Goal: Transaction & Acquisition: Purchase product/service

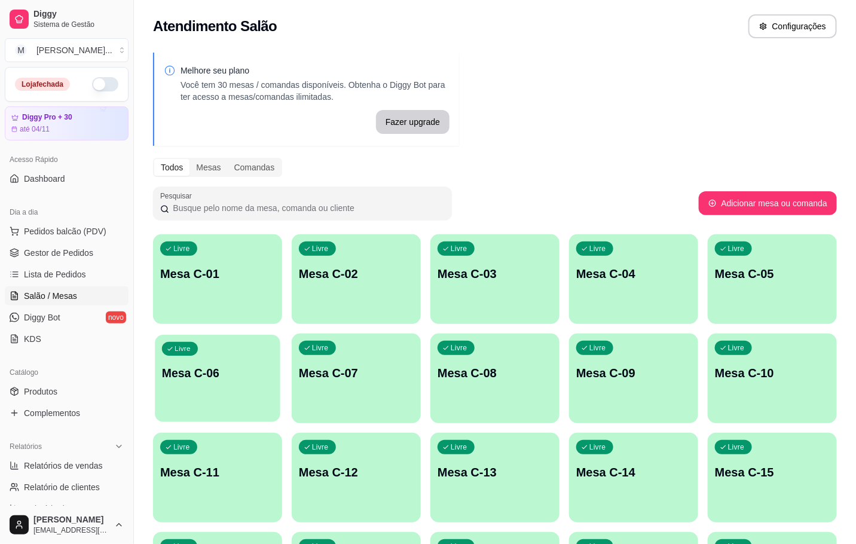
click at [252, 380] on p "Mesa C-06" at bounding box center [217, 373] width 111 height 16
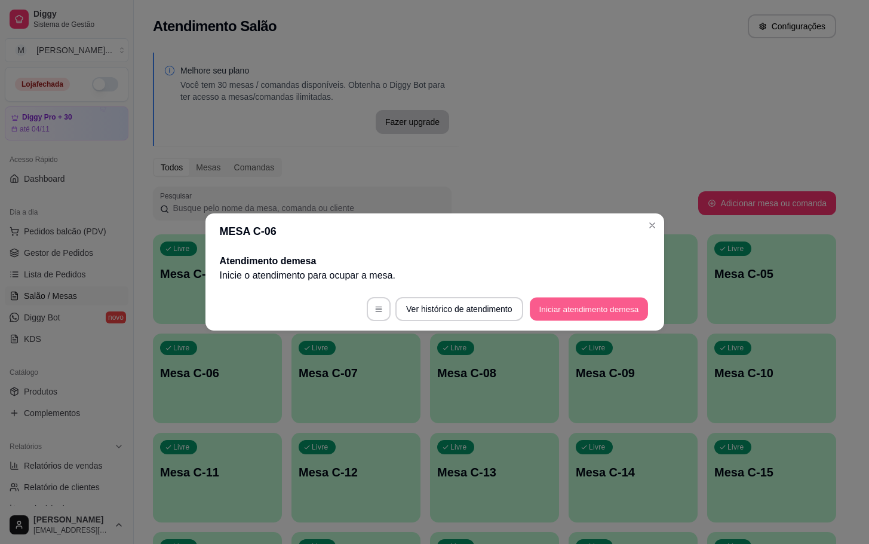
click at [538, 309] on button "Iniciar atendimento de mesa" at bounding box center [589, 309] width 118 height 23
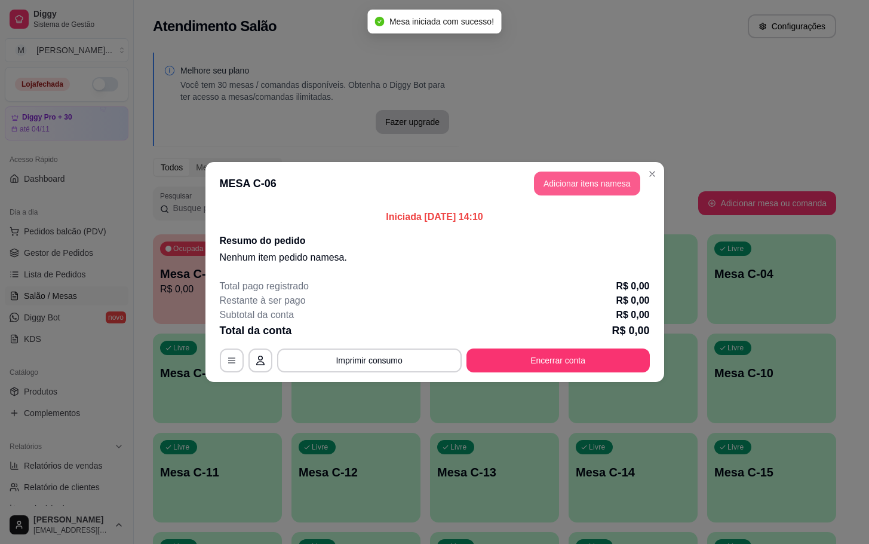
click at [571, 201] on header "MESA C-06 Adicionar itens na mesa" at bounding box center [435, 183] width 459 height 43
click at [552, 188] on button "Adicionar itens na mesa" at bounding box center [587, 183] width 106 height 24
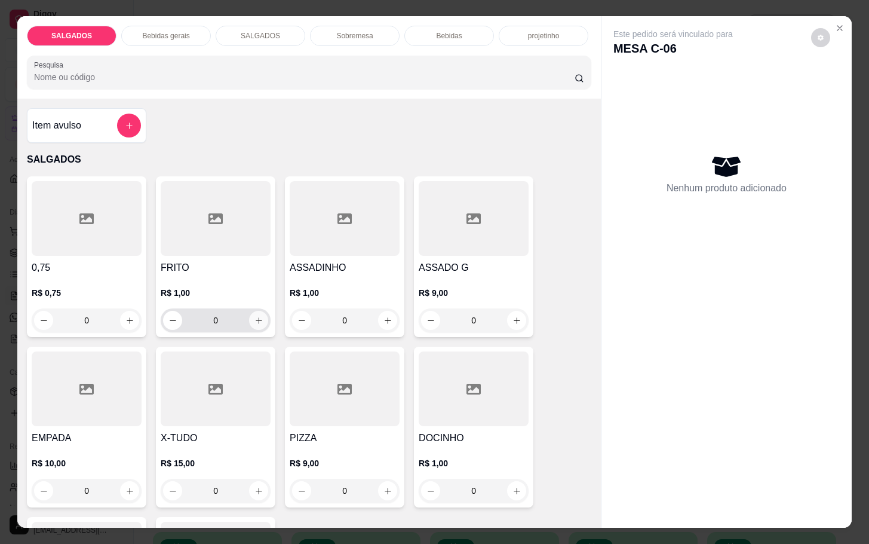
click at [257, 319] on button "increase-product-quantity" at bounding box center [258, 320] width 19 height 19
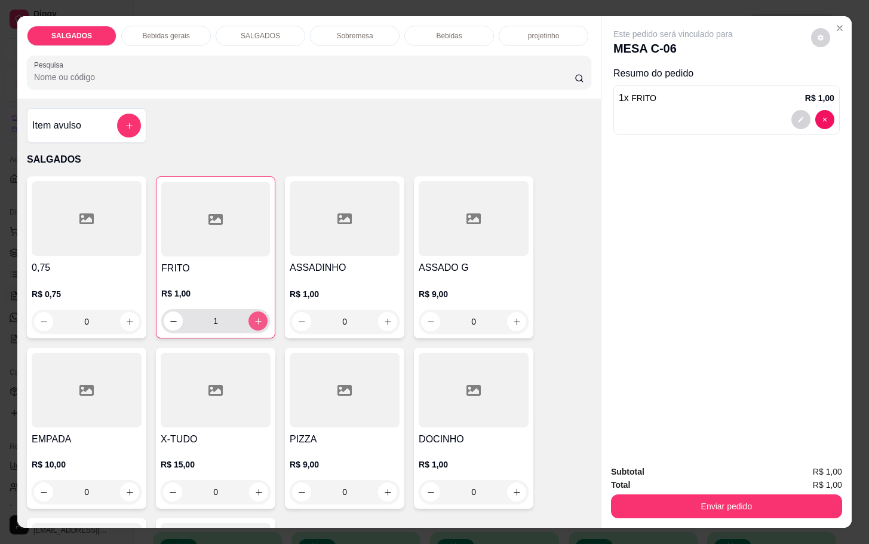
click at [255, 317] on icon "increase-product-quantity" at bounding box center [258, 321] width 9 height 9
click at [254, 317] on icon "increase-product-quantity" at bounding box center [258, 321] width 9 height 9
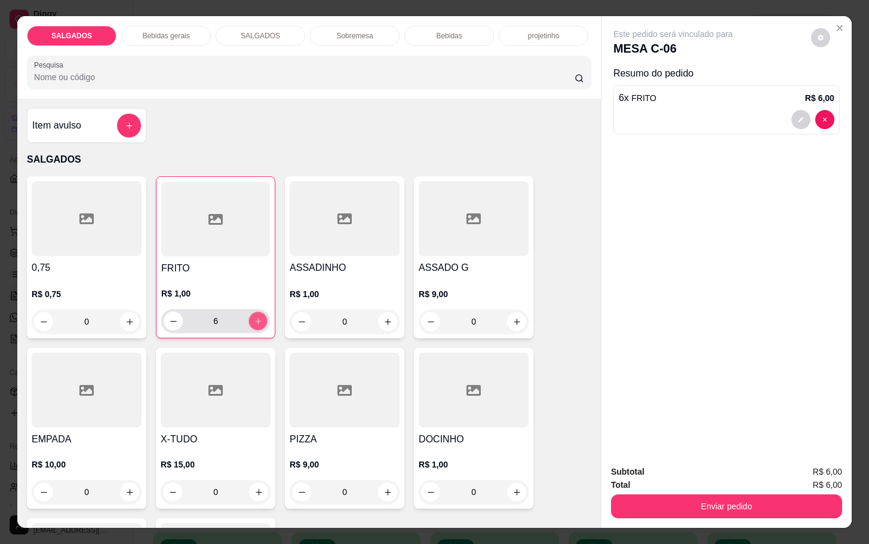
click at [254, 317] on icon "increase-product-quantity" at bounding box center [258, 321] width 9 height 9
type input "9"
click at [384, 317] on icon "increase-product-quantity" at bounding box center [388, 321] width 9 height 9
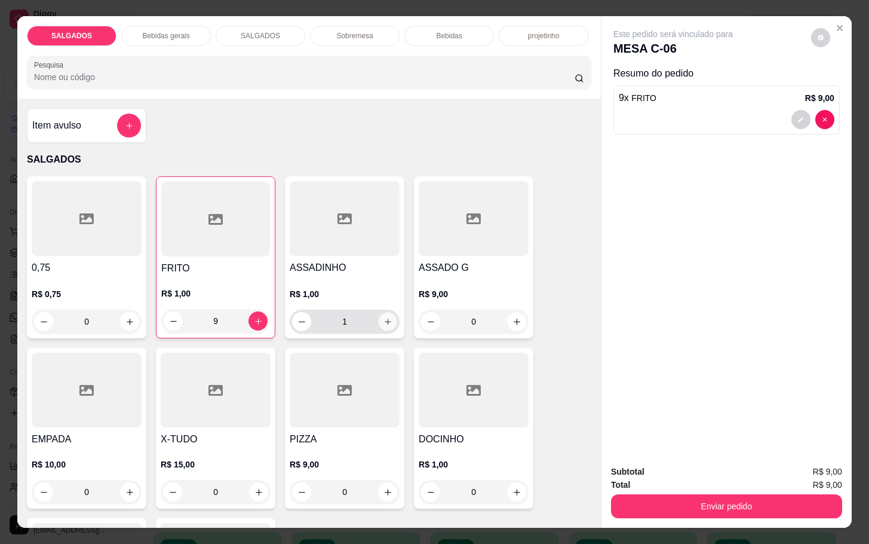
click at [384, 317] on icon "increase-product-quantity" at bounding box center [388, 321] width 9 height 9
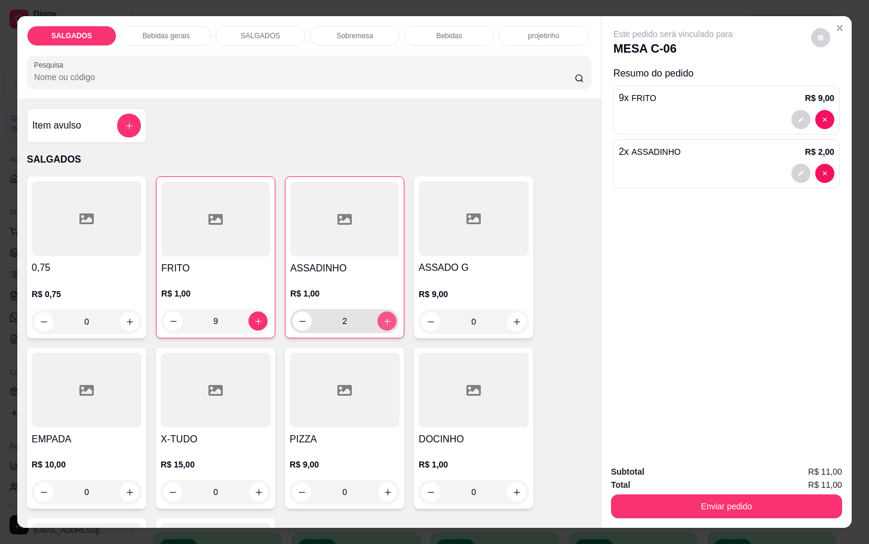
click at [383, 317] on icon "increase-product-quantity" at bounding box center [387, 321] width 9 height 9
type input "3"
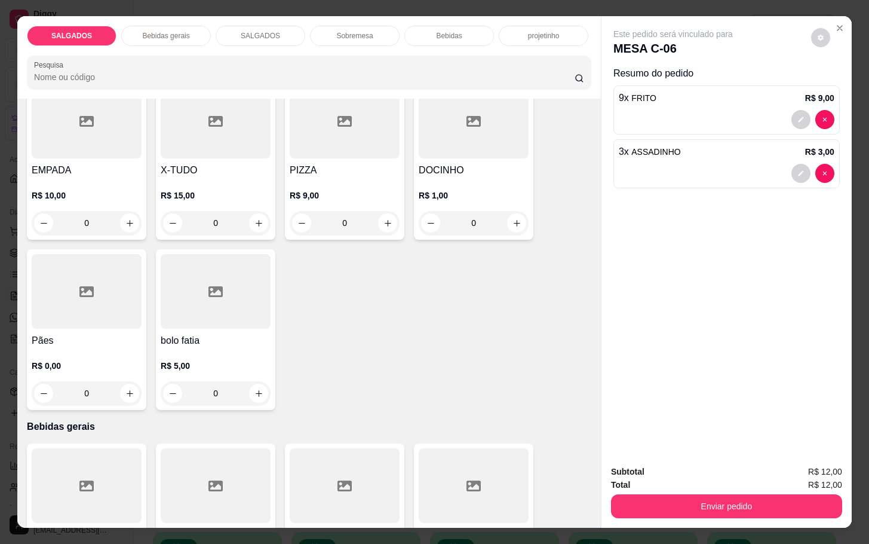
scroll to position [359, 0]
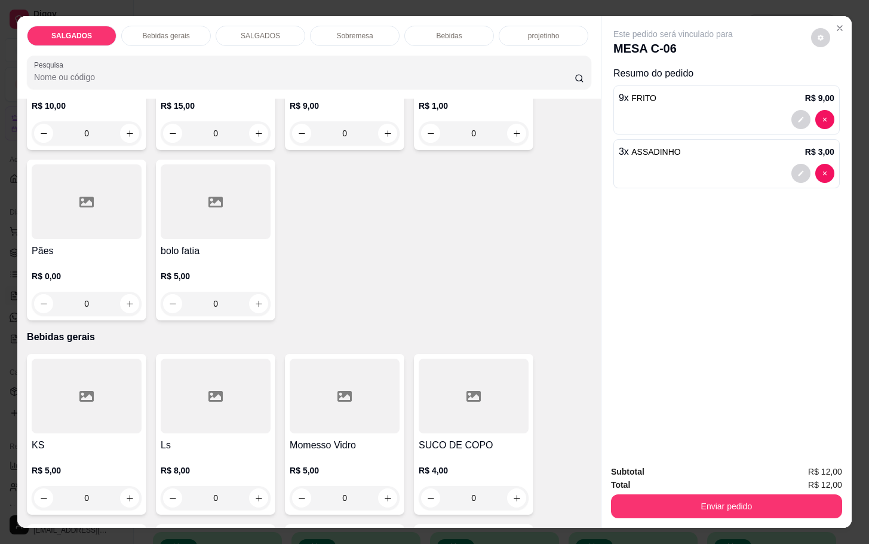
click at [203, 423] on div at bounding box center [216, 396] width 110 height 75
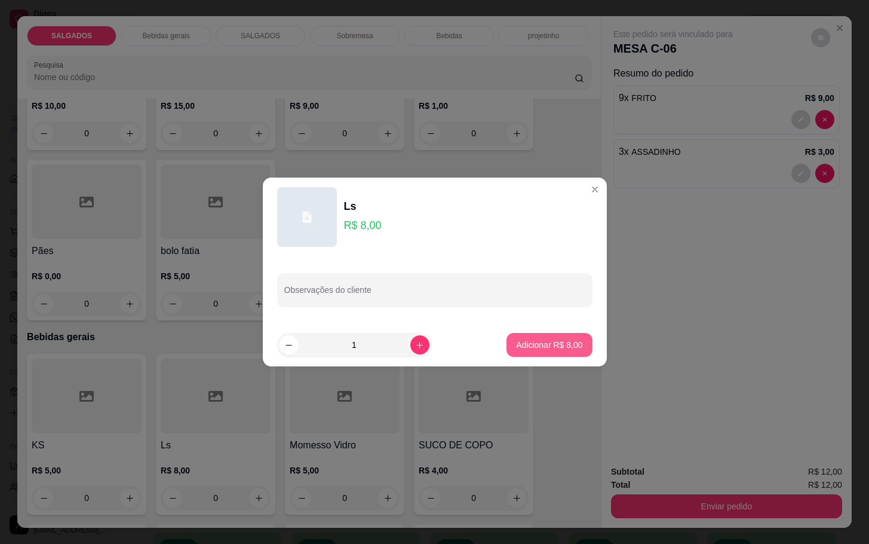
click at [550, 338] on button "Adicionar R$ 8,00" at bounding box center [549, 345] width 85 height 24
type input "1"
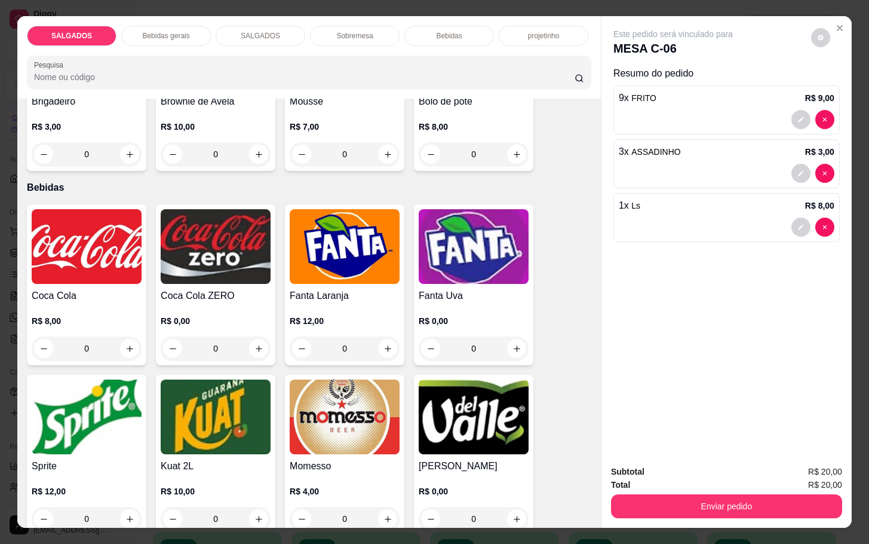
scroll to position [2241, 0]
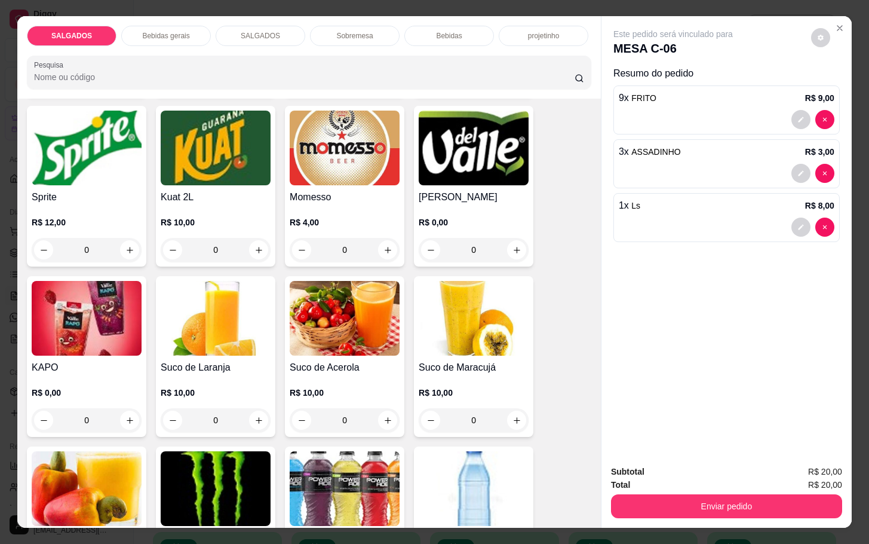
click at [130, 324] on img at bounding box center [87, 318] width 110 height 75
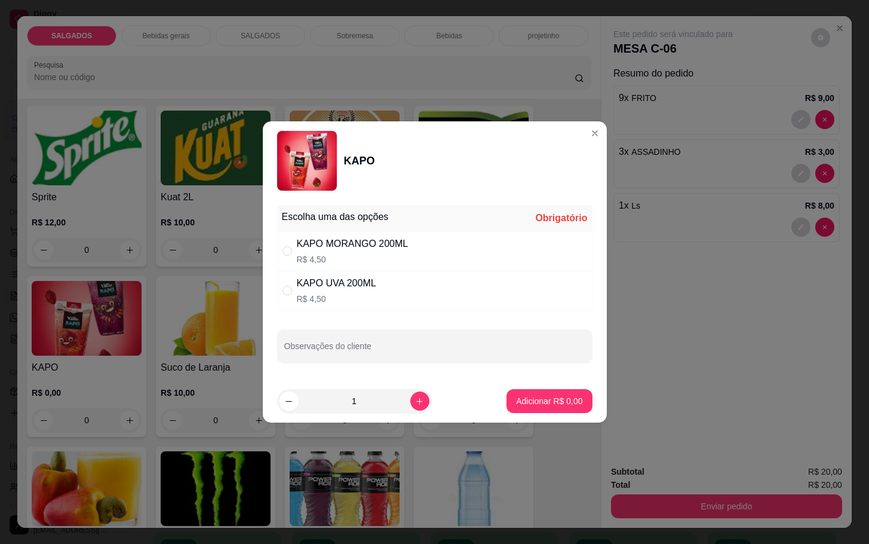
click at [328, 253] on p "R$ 4,50" at bounding box center [353, 259] width 112 height 12
click at [330, 269] on div "KAPO MORANGO 200ML R$ 4,50" at bounding box center [435, 250] width 316 height 39
radio input "false"
click at [339, 292] on div "KAPO UVA 200ML R$ 4,50" at bounding box center [336, 290] width 79 height 29
radio input "true"
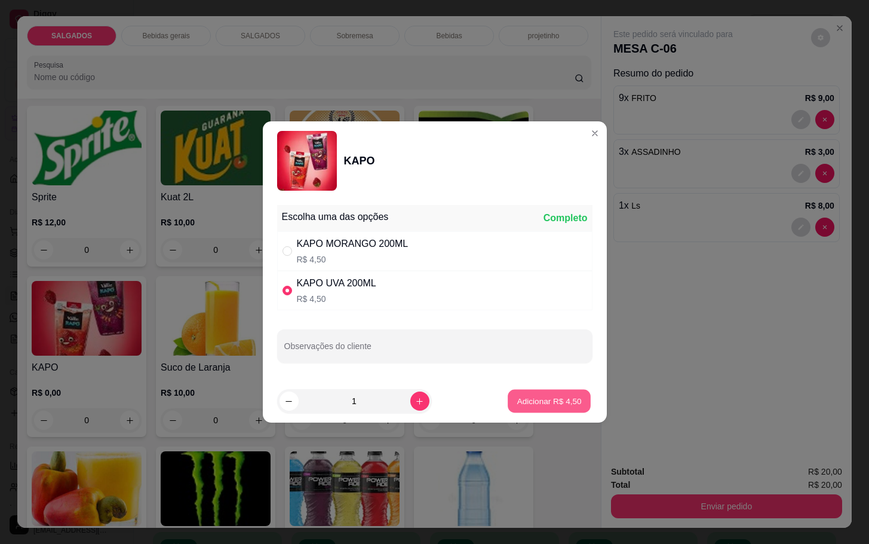
click at [519, 397] on p "Adicionar R$ 4,50" at bounding box center [549, 400] width 65 height 11
type input "1"
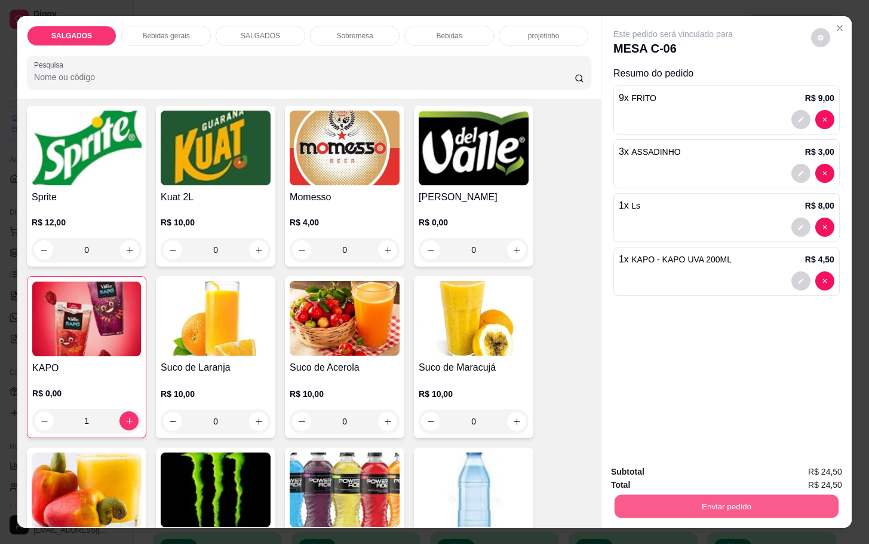
click at [690, 497] on button "Enviar pedido" at bounding box center [727, 505] width 224 height 23
click at [803, 462] on button "Enviar pedido" at bounding box center [810, 470] width 66 height 22
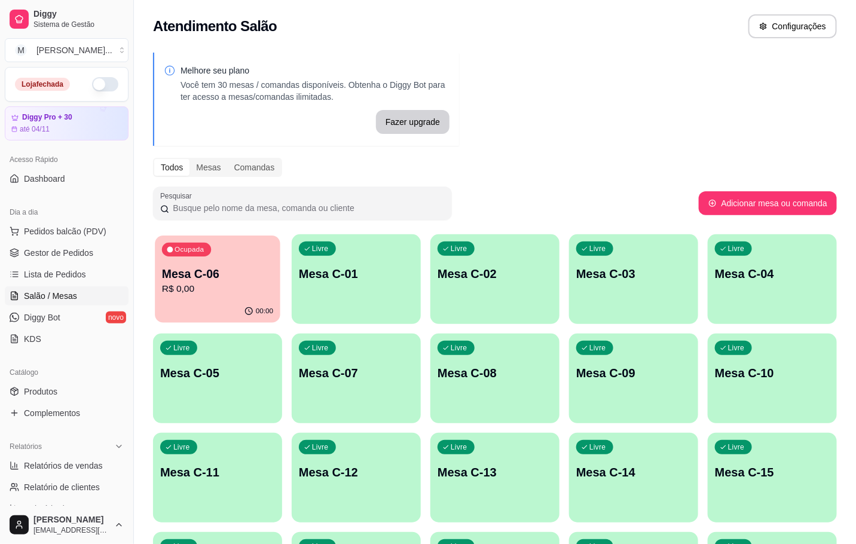
click at [210, 269] on p "Mesa C-06" at bounding box center [217, 274] width 111 height 16
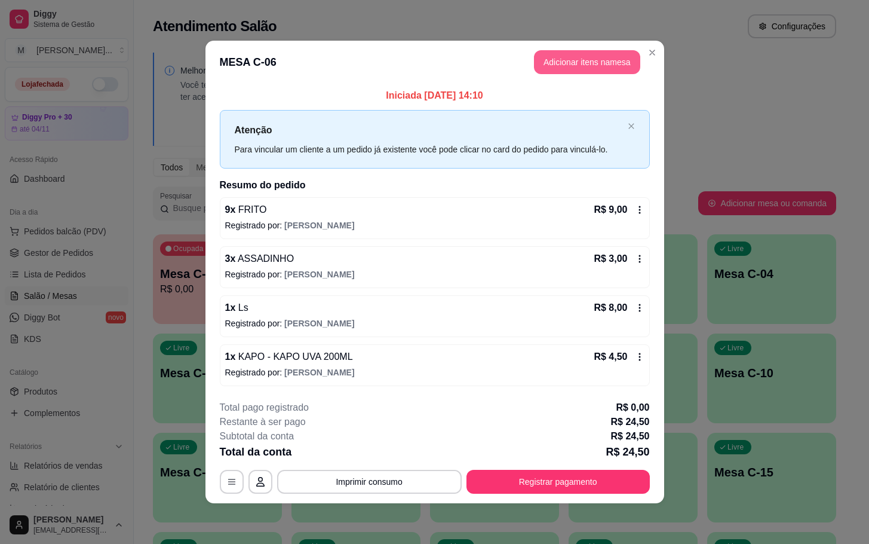
click at [563, 65] on button "Adicionar itens na mesa" at bounding box center [587, 62] width 106 height 24
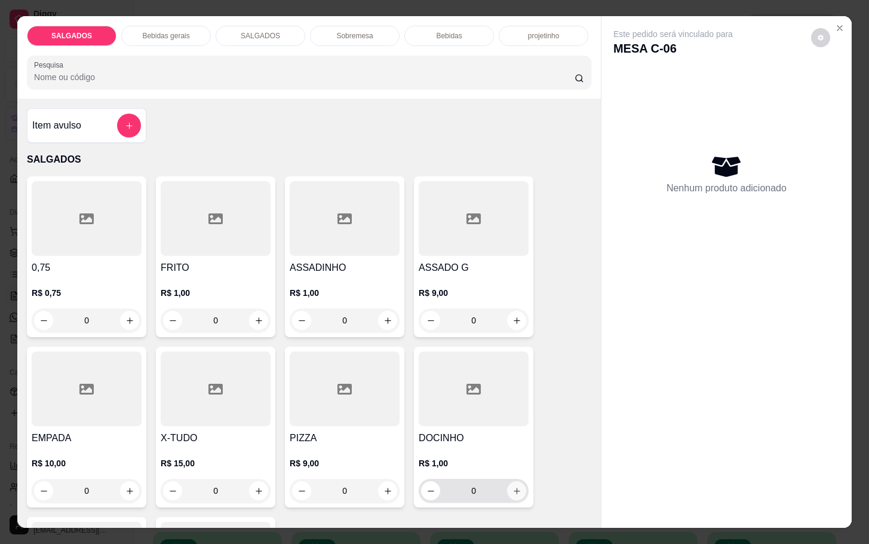
click at [513, 486] on icon "increase-product-quantity" at bounding box center [517, 490] width 9 height 9
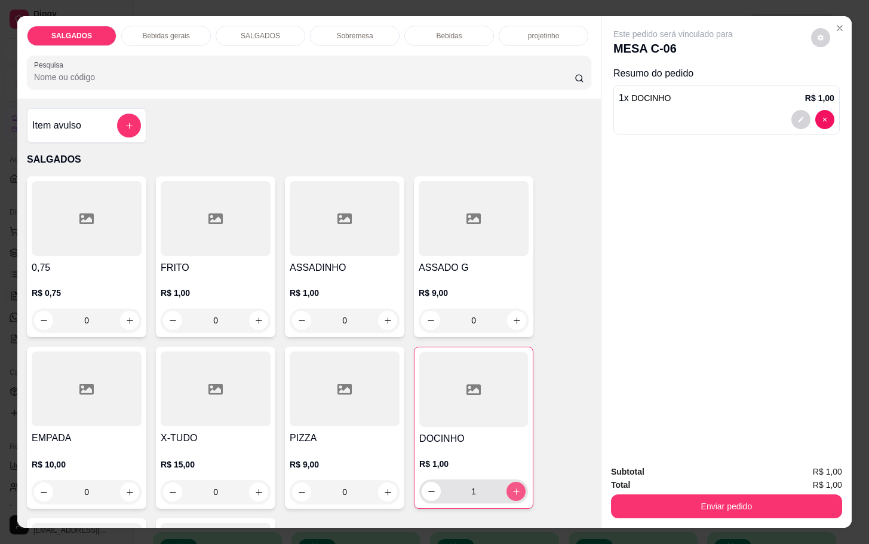
click at [512, 487] on icon "increase-product-quantity" at bounding box center [516, 491] width 9 height 9
type input "2"
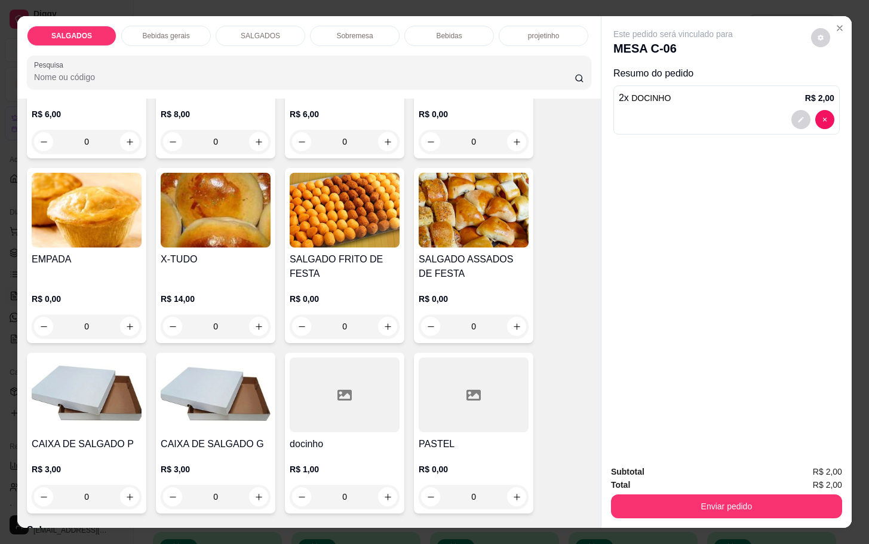
scroll to position [1703, 0]
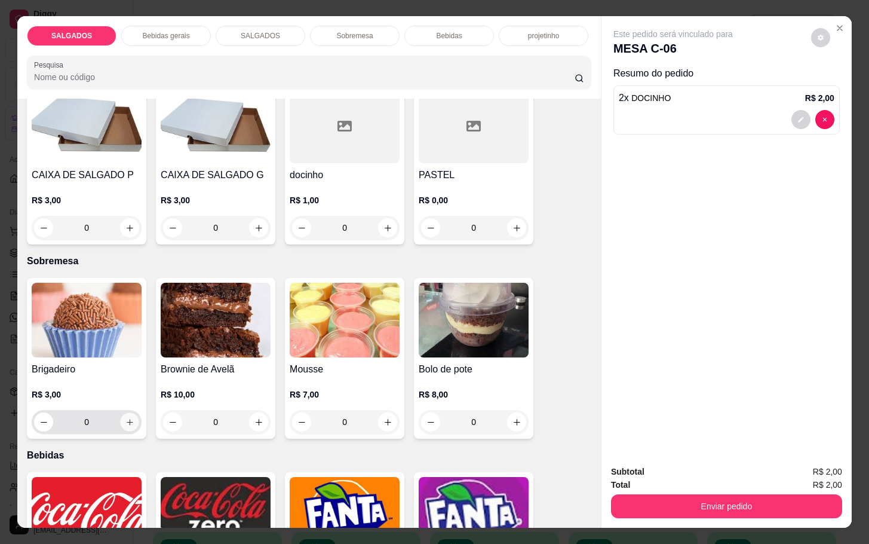
click at [126, 418] on icon "increase-product-quantity" at bounding box center [129, 422] width 9 height 9
type input "1"
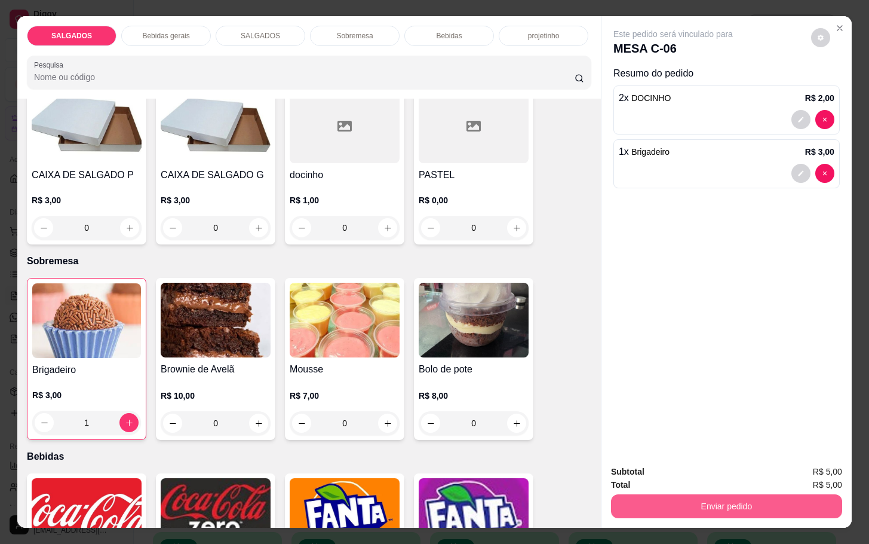
click at [712, 494] on button "Enviar pedido" at bounding box center [726, 506] width 231 height 24
click at [798, 474] on button "Enviar pedido" at bounding box center [813, 470] width 71 height 24
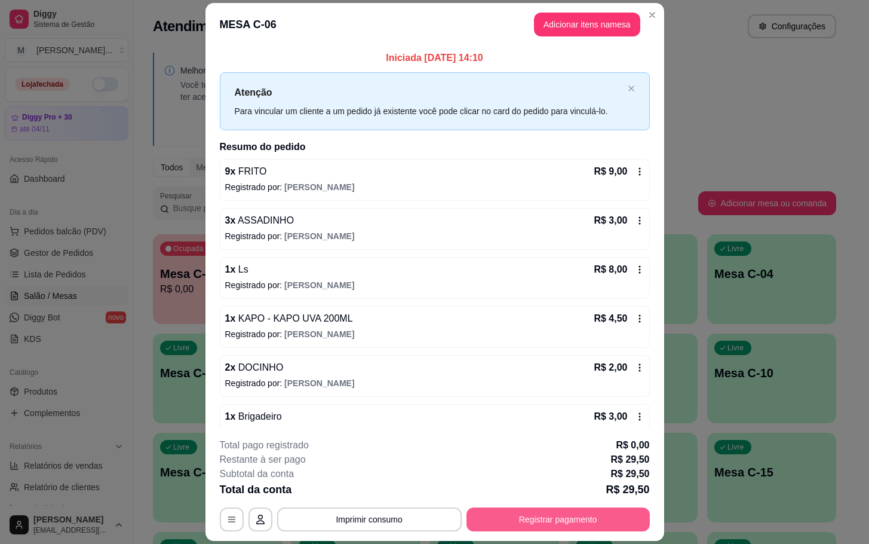
click at [577, 513] on button "Registrar pagamento" at bounding box center [558, 519] width 183 height 24
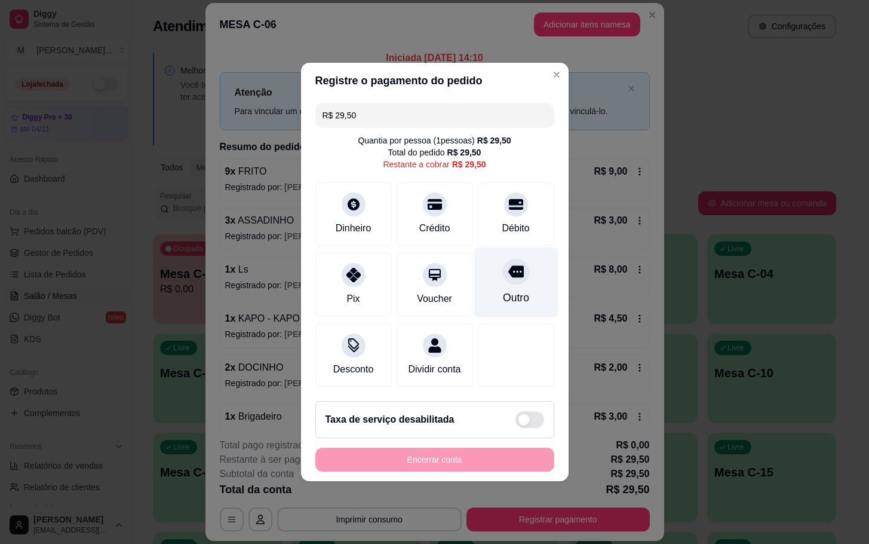
click at [508, 290] on div "Outro" at bounding box center [516, 298] width 26 height 16
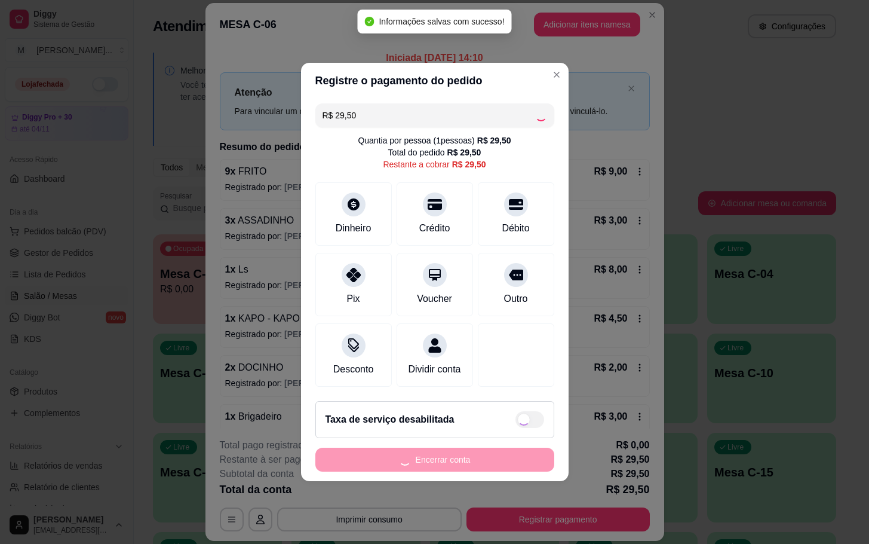
type input "R$ 0,00"
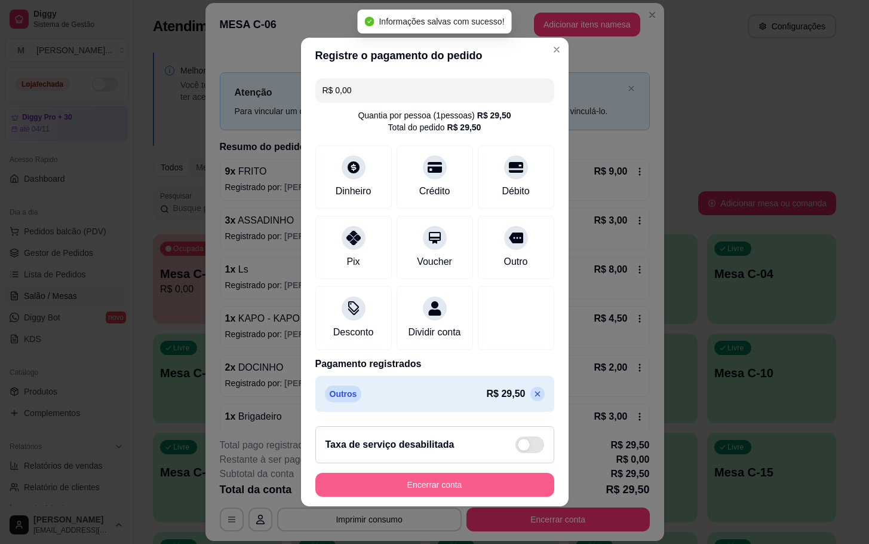
click at [483, 497] on button "Encerrar conta" at bounding box center [435, 485] width 239 height 24
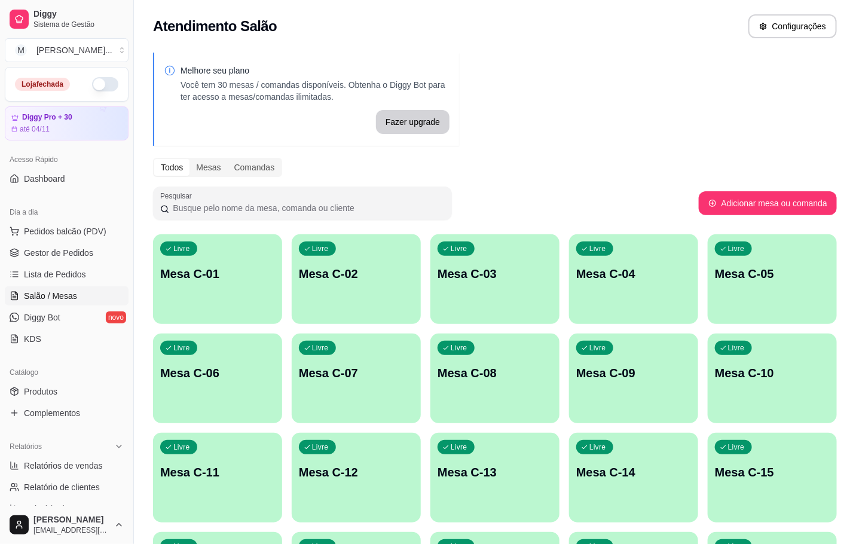
click at [69, 366] on div "Catálogo" at bounding box center [67, 372] width 124 height 19
click at [197, 335] on div "Livre Mesa C-06" at bounding box center [217, 371] width 125 height 73
click at [246, 364] on div "Livre Mesa C-06" at bounding box center [217, 371] width 125 height 73
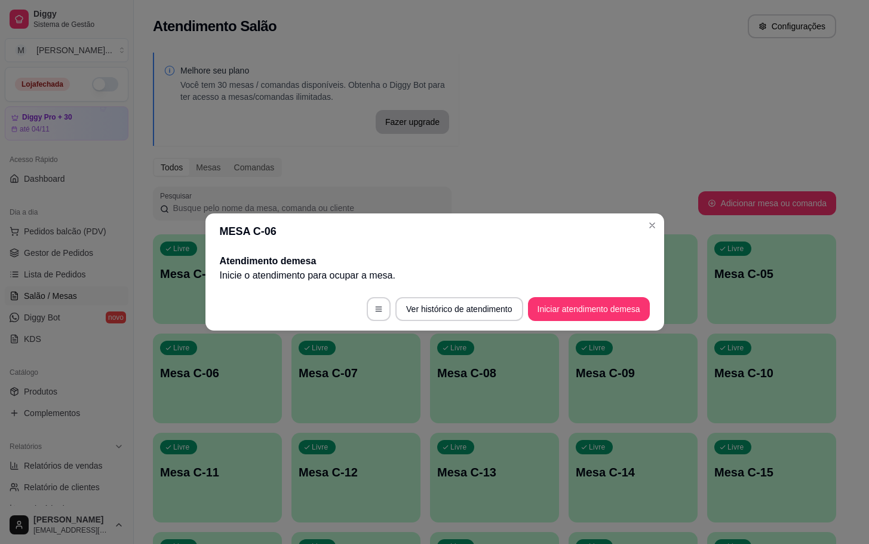
click at [519, 298] on footer "Ver histórico de atendimento Iniciar atendimento de mesa" at bounding box center [435, 308] width 459 height 43
click at [529, 307] on button "Iniciar atendimento de mesa" at bounding box center [589, 309] width 122 height 24
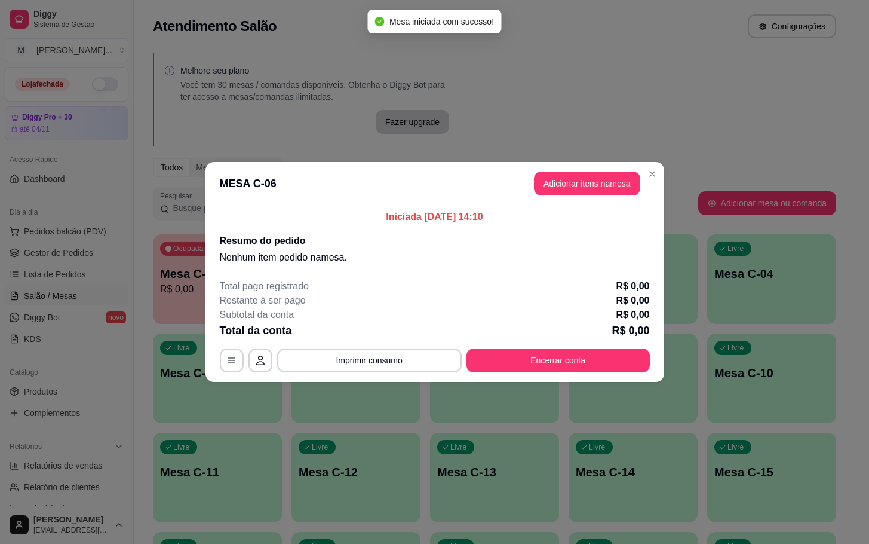
click at [574, 199] on header "MESA C-06 Adicionar itens na mesa" at bounding box center [435, 183] width 459 height 43
click at [583, 185] on button "Adicionar itens na mesa" at bounding box center [587, 183] width 103 height 23
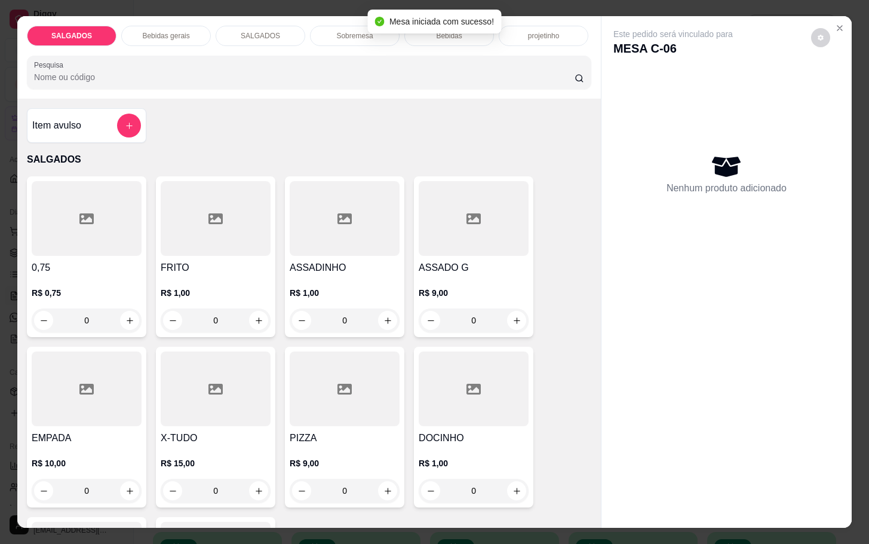
click at [442, 218] on div at bounding box center [474, 218] width 110 height 75
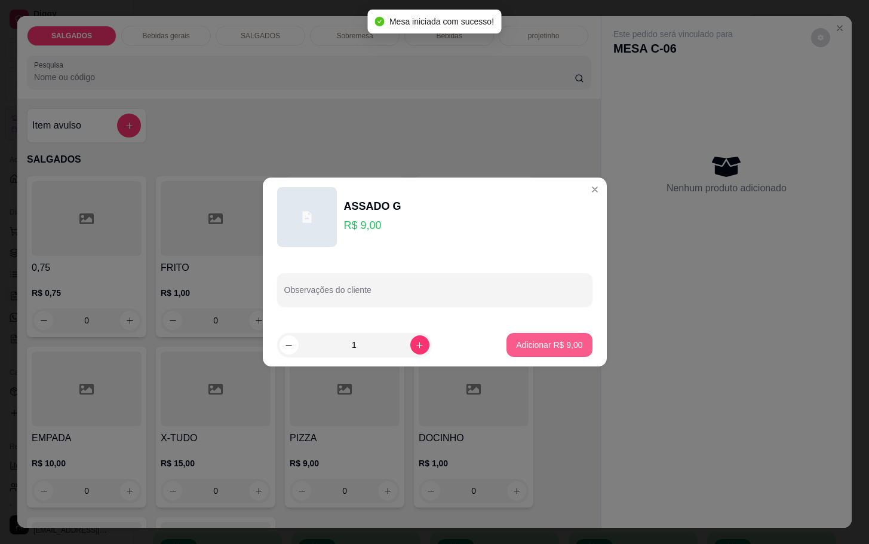
click at [554, 347] on p "Adicionar R$ 9,00" at bounding box center [549, 345] width 66 height 12
type input "1"
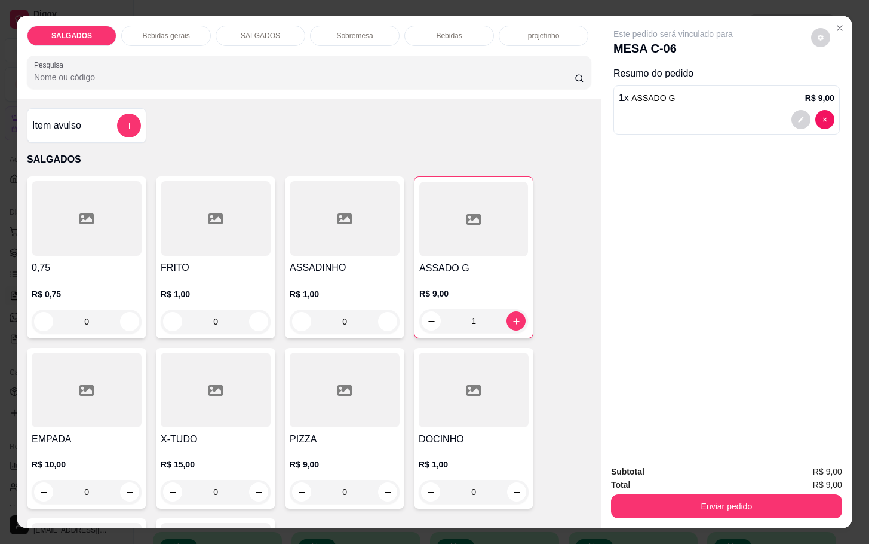
click at [464, 403] on div at bounding box center [474, 390] width 110 height 75
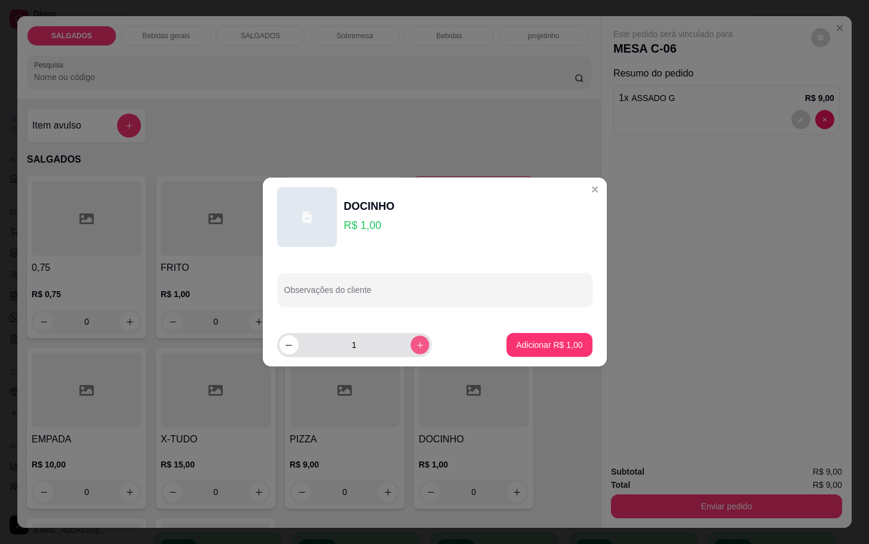
click at [412, 351] on button "increase-product-quantity" at bounding box center [420, 344] width 19 height 19
click at [409, 357] on div "2" at bounding box center [355, 345] width 150 height 24
click at [411, 357] on footer "2 Adicionar R$ 2,00" at bounding box center [435, 344] width 344 height 43
click at [411, 350] on button "increase-product-quantity" at bounding box center [420, 344] width 19 height 19
click at [411, 348] on button "increase-product-quantity" at bounding box center [420, 344] width 19 height 19
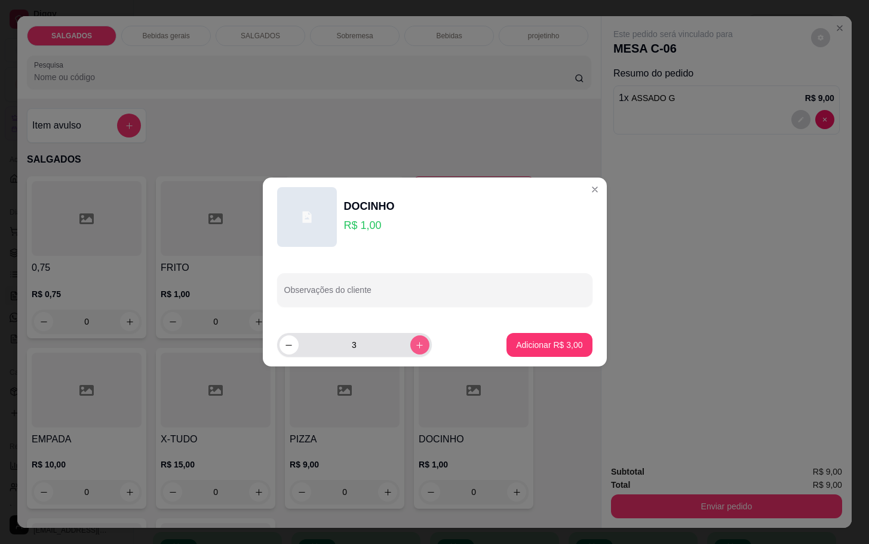
type input "4"
click at [522, 335] on button "Adicionar R$ 4,00" at bounding box center [549, 345] width 85 height 24
type input "4"
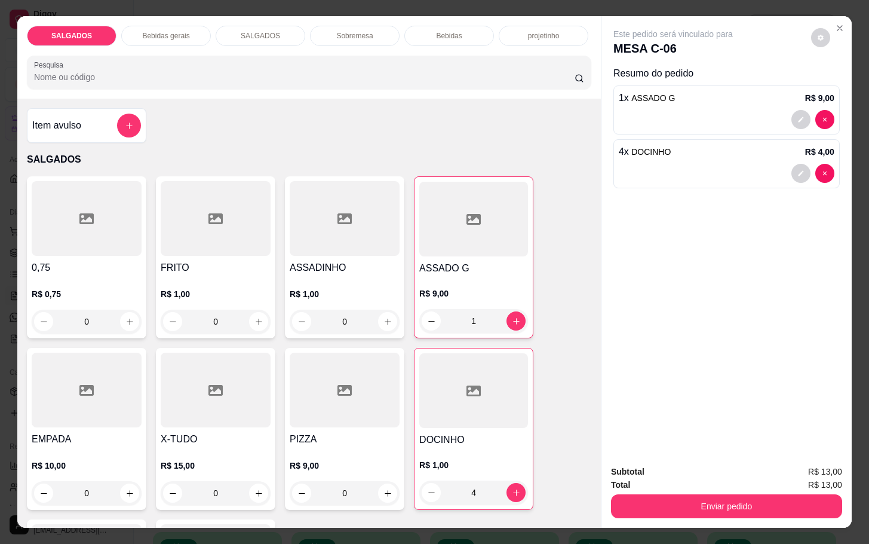
drag, startPoint x: 160, startPoint y: 27, endPoint x: 287, endPoint y: 196, distance: 211.3
click at [158, 31] on p "Bebidas gerais" at bounding box center [165, 36] width 47 height 10
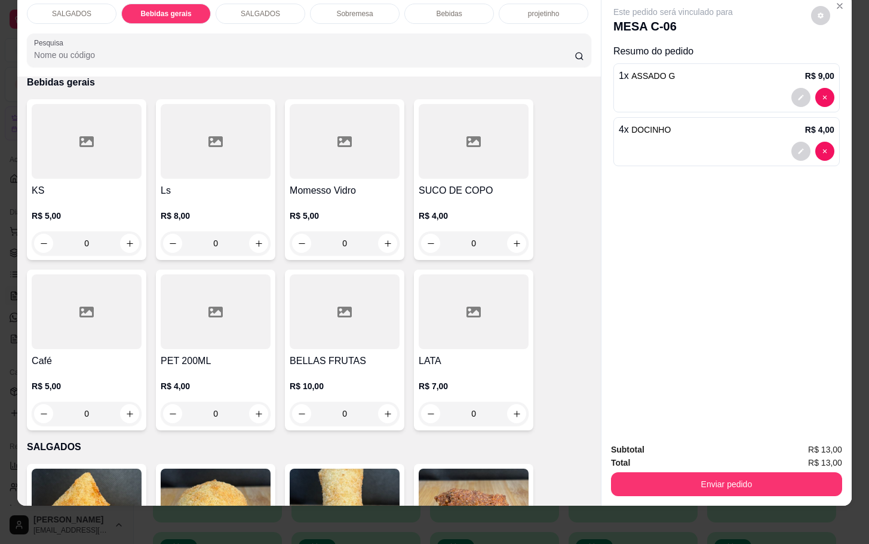
click at [56, 138] on div at bounding box center [87, 141] width 110 height 75
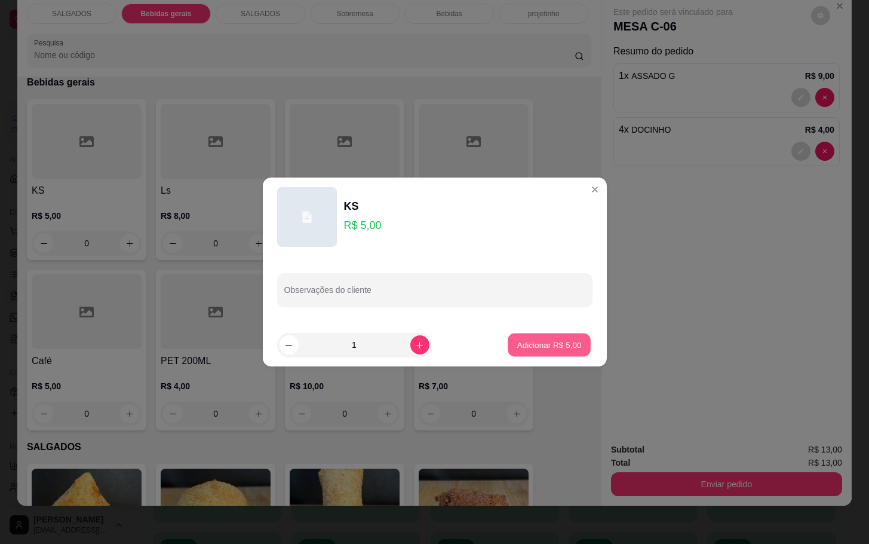
click at [570, 343] on button "Adicionar R$ 5,00" at bounding box center [549, 344] width 83 height 23
type input "1"
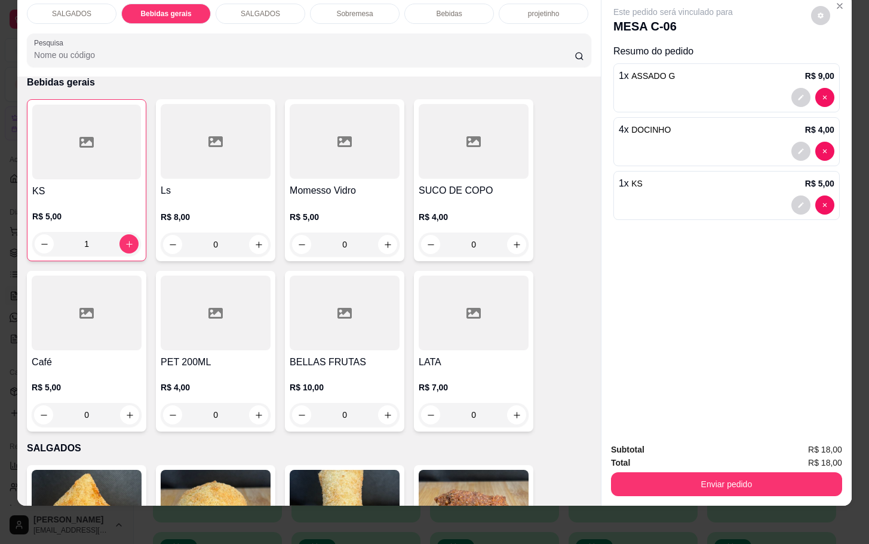
drag, startPoint x: 750, startPoint y: 456, endPoint x: 756, endPoint y: 455, distance: 6.6
click at [755, 469] on div "Enviar pedido" at bounding box center [726, 482] width 231 height 27
click at [761, 469] on div "Enviar pedido" at bounding box center [726, 482] width 231 height 27
drag, startPoint x: 761, startPoint y: 457, endPoint x: 764, endPoint y: 468, distance: 11.2
click at [762, 469] on div "Enviar pedido" at bounding box center [726, 482] width 231 height 27
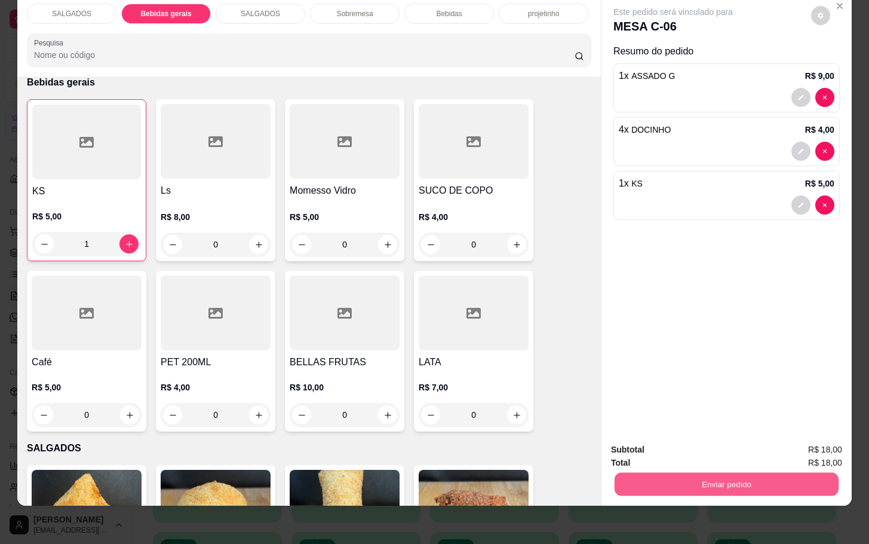
click at [764, 472] on button "Enviar pedido" at bounding box center [727, 483] width 224 height 23
click at [808, 439] on button "Enviar pedido" at bounding box center [810, 441] width 68 height 23
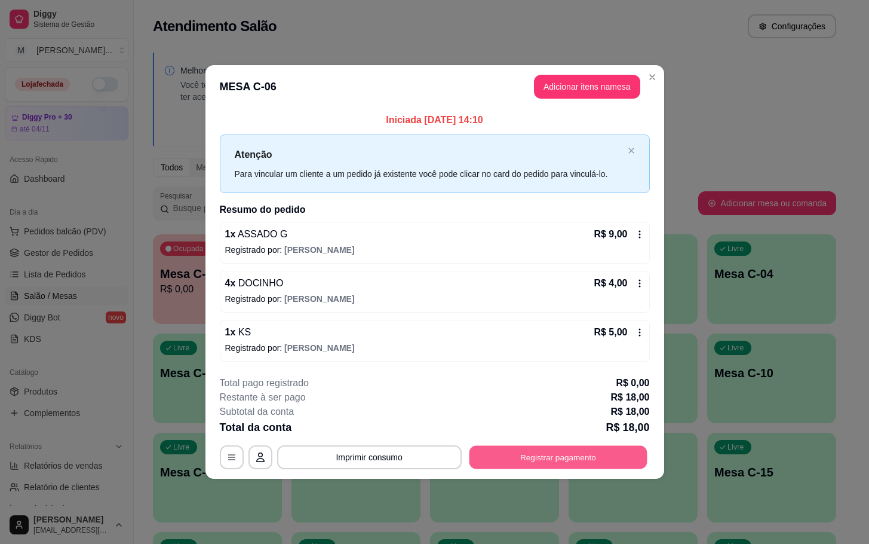
click at [553, 457] on button "Registrar pagamento" at bounding box center [558, 456] width 178 height 23
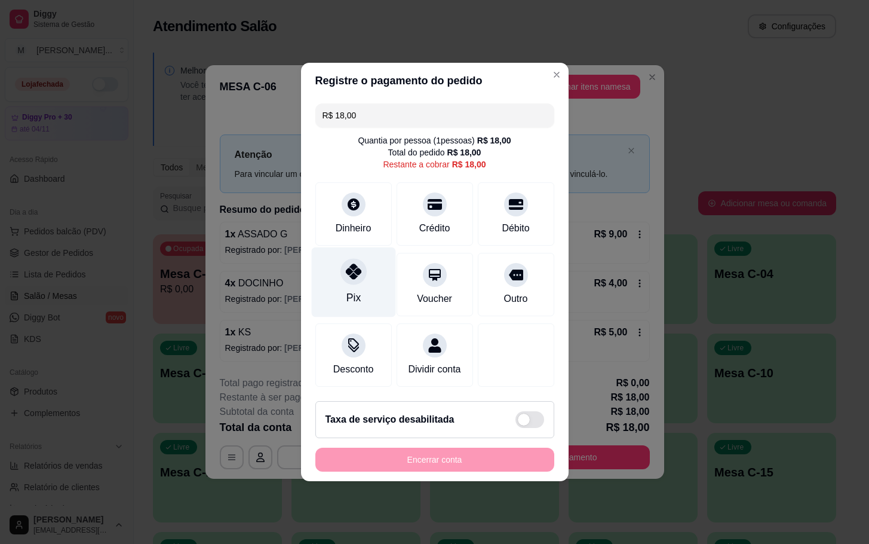
drag, startPoint x: 386, startPoint y: 257, endPoint x: 385, endPoint y: 269, distance: 12.6
click at [387, 258] on div "Pix" at bounding box center [353, 282] width 84 height 70
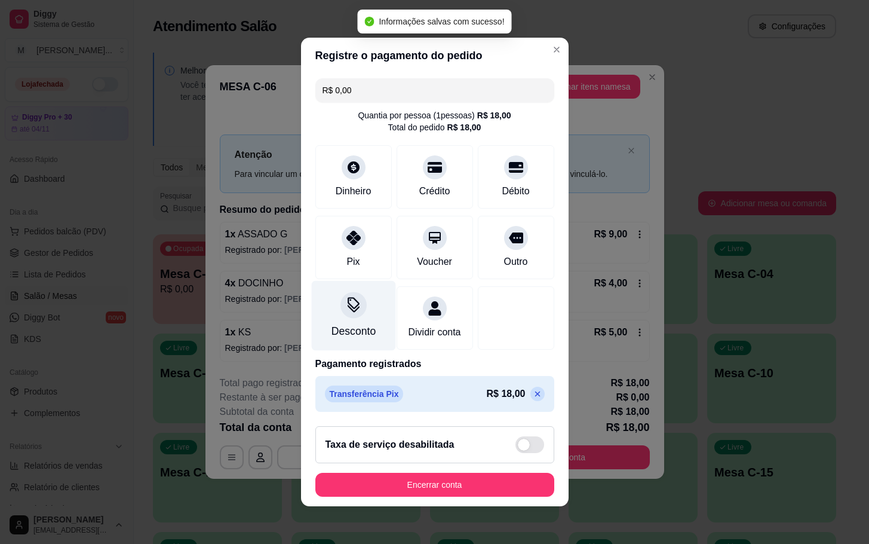
type input "R$ 0,00"
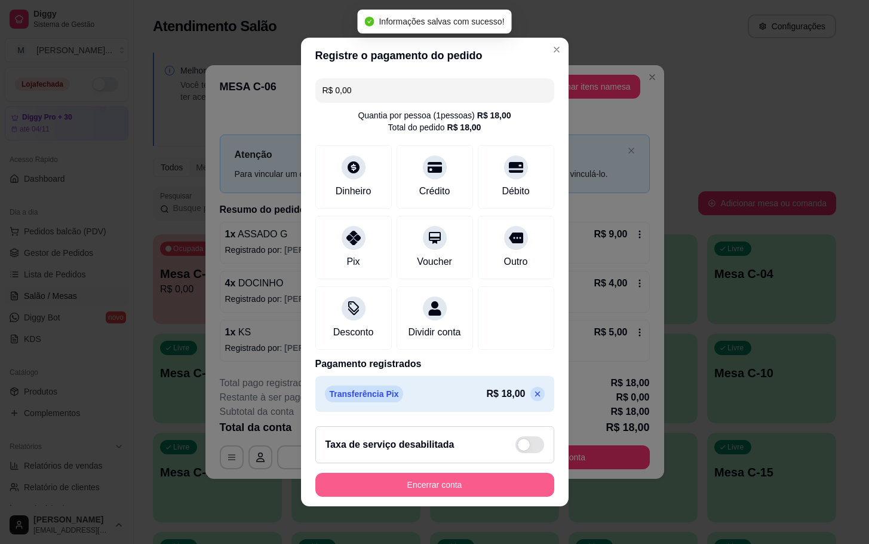
click at [475, 497] on button "Encerrar conta" at bounding box center [435, 485] width 239 height 24
